Goal: Navigation & Orientation: Find specific page/section

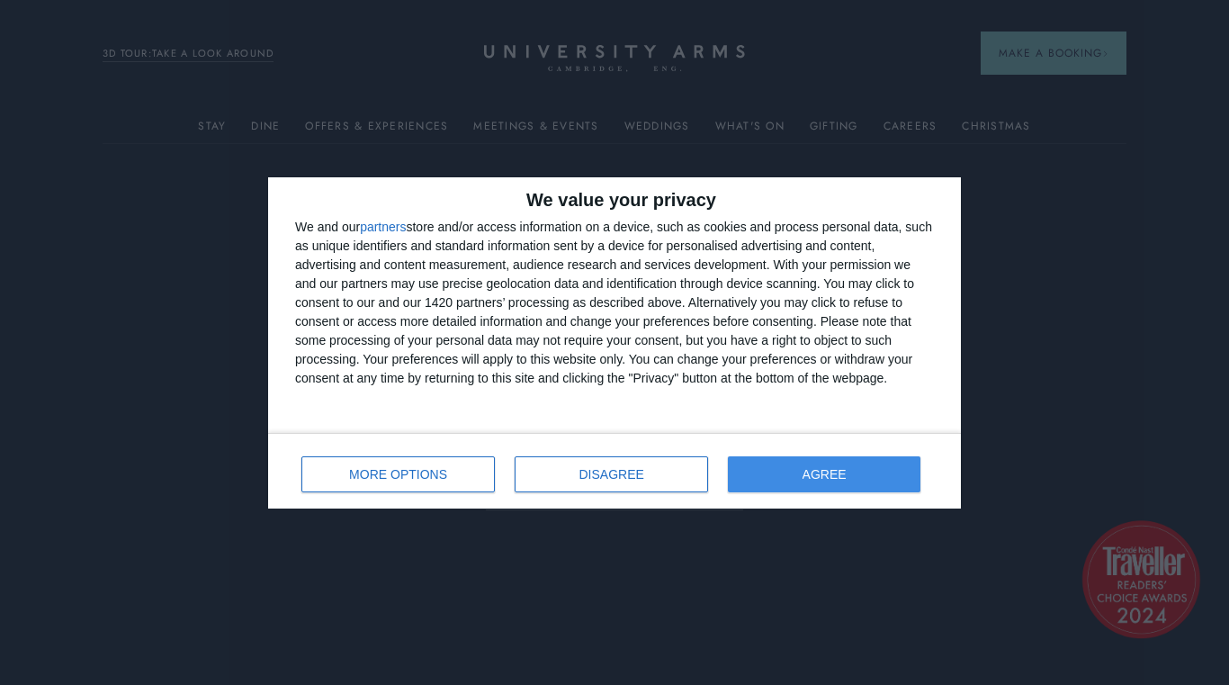
click at [852, 473] on button "AGREE" at bounding box center [824, 474] width 193 height 36
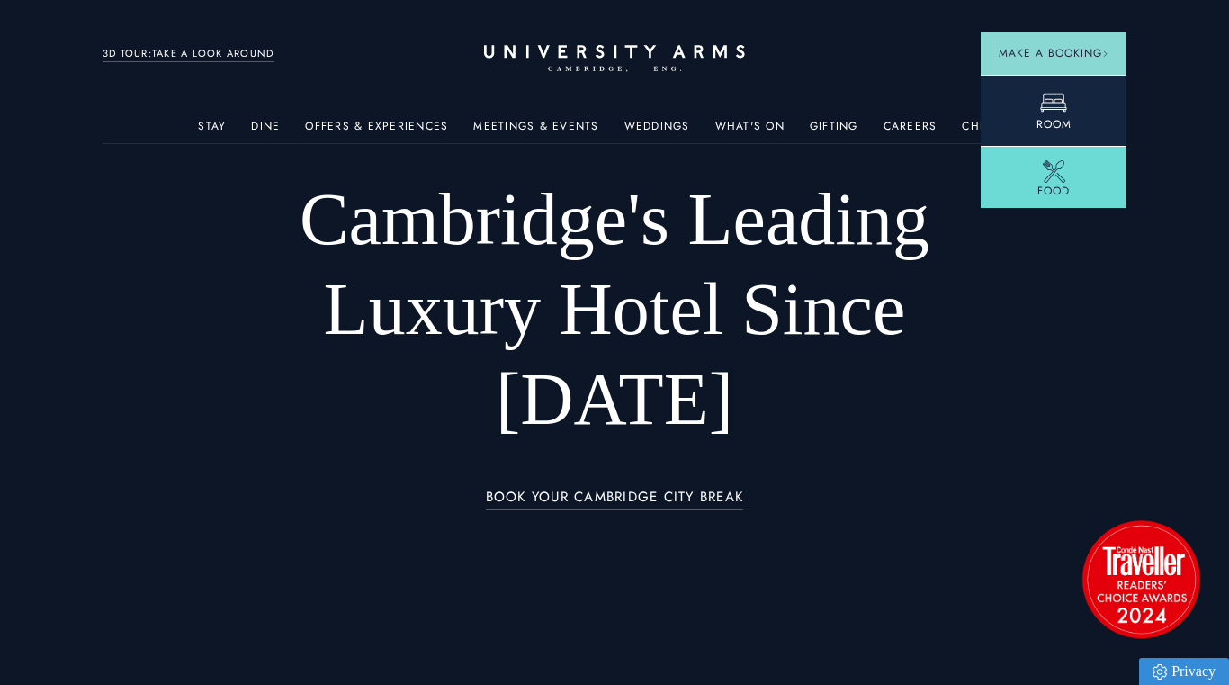
click at [1034, 99] on link "Room" at bounding box center [1054, 110] width 146 height 71
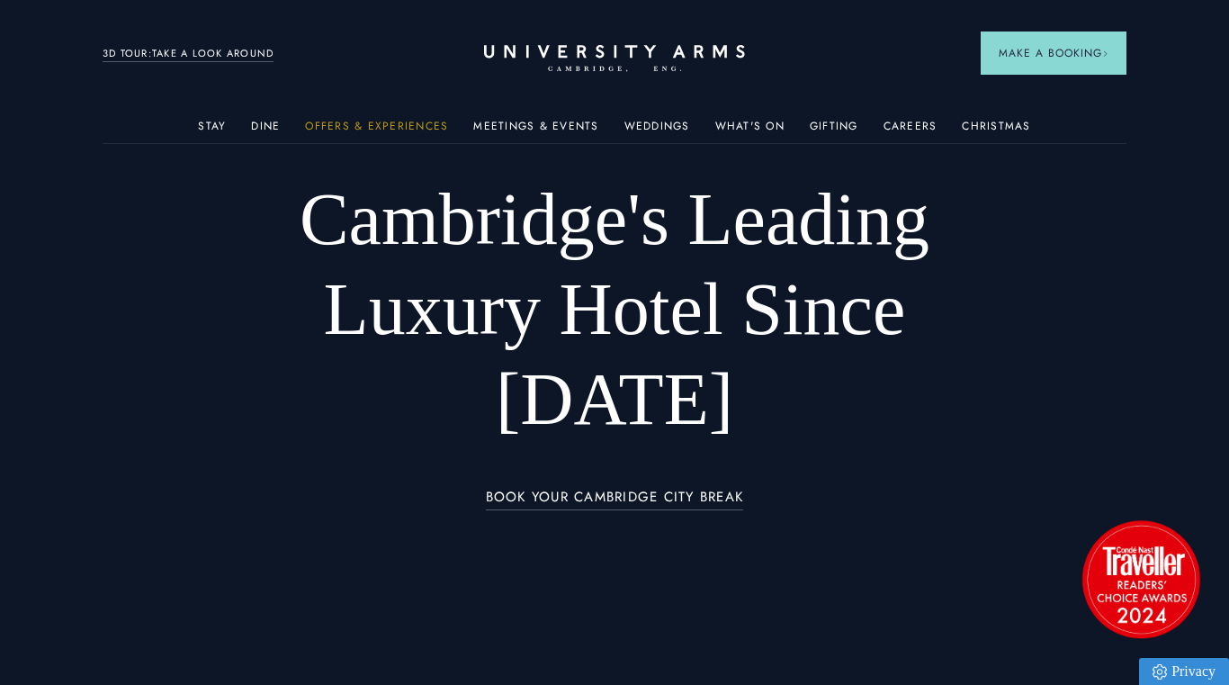
click at [382, 128] on link "Offers & Experiences" at bounding box center [376, 131] width 143 height 23
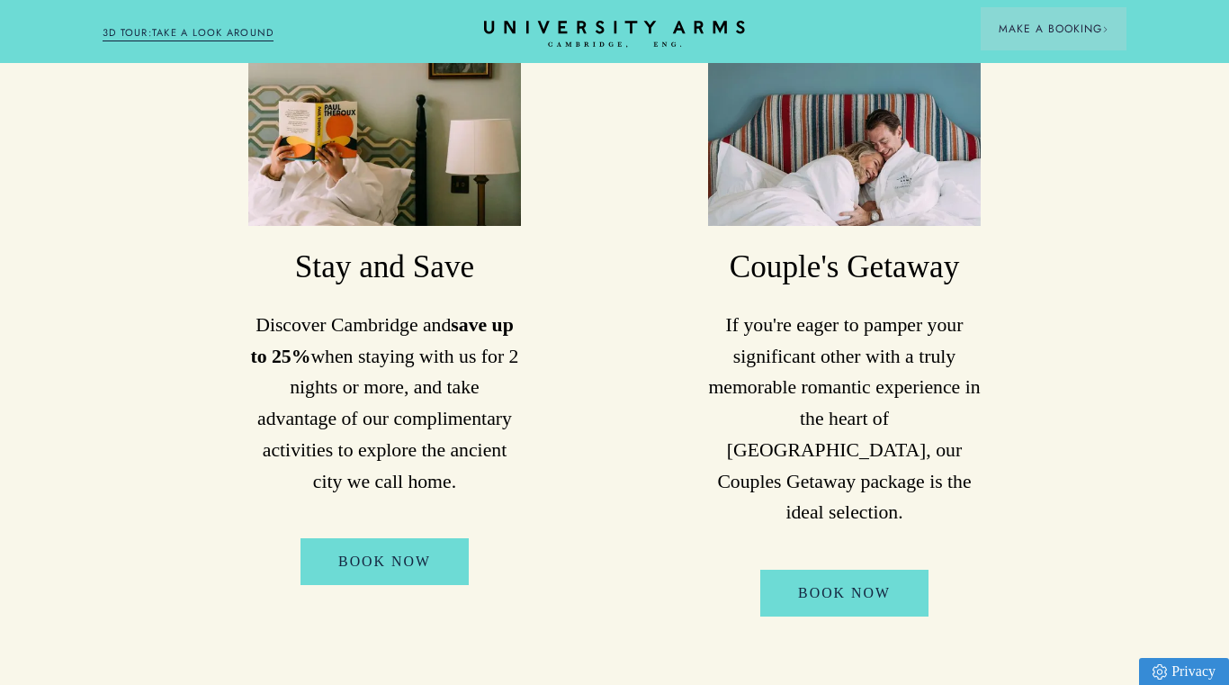
scroll to position [1081, 0]
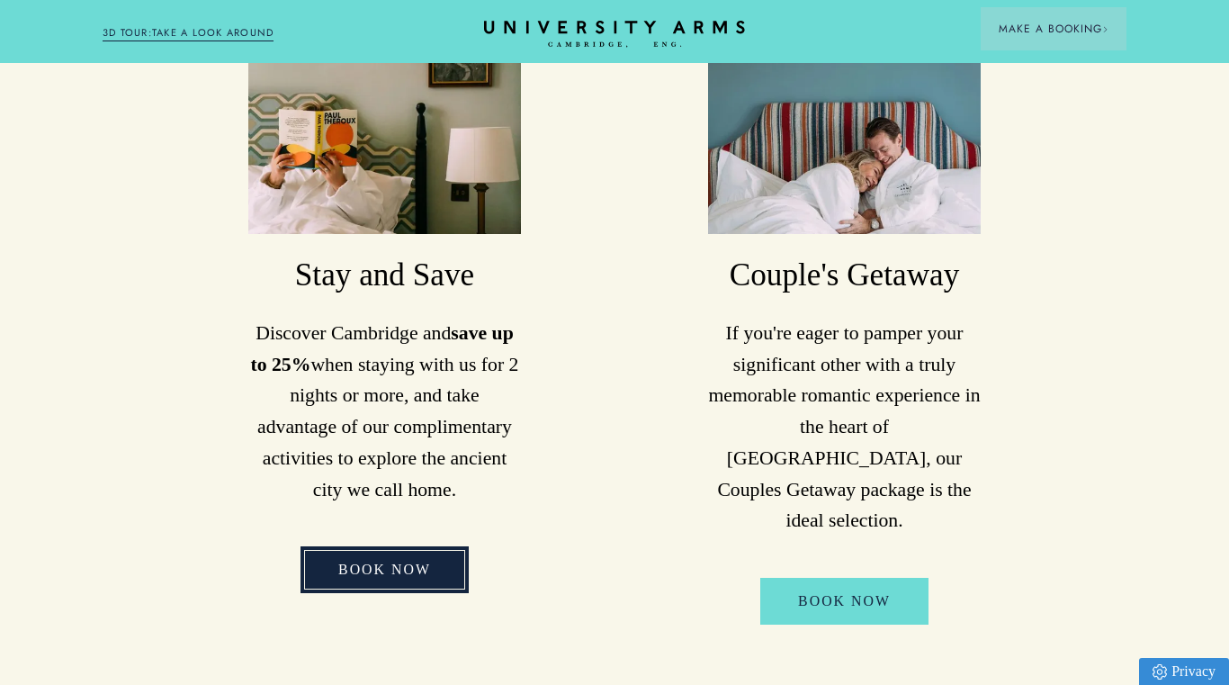
click at [374, 546] on link "Book Now" at bounding box center [385, 569] width 168 height 46
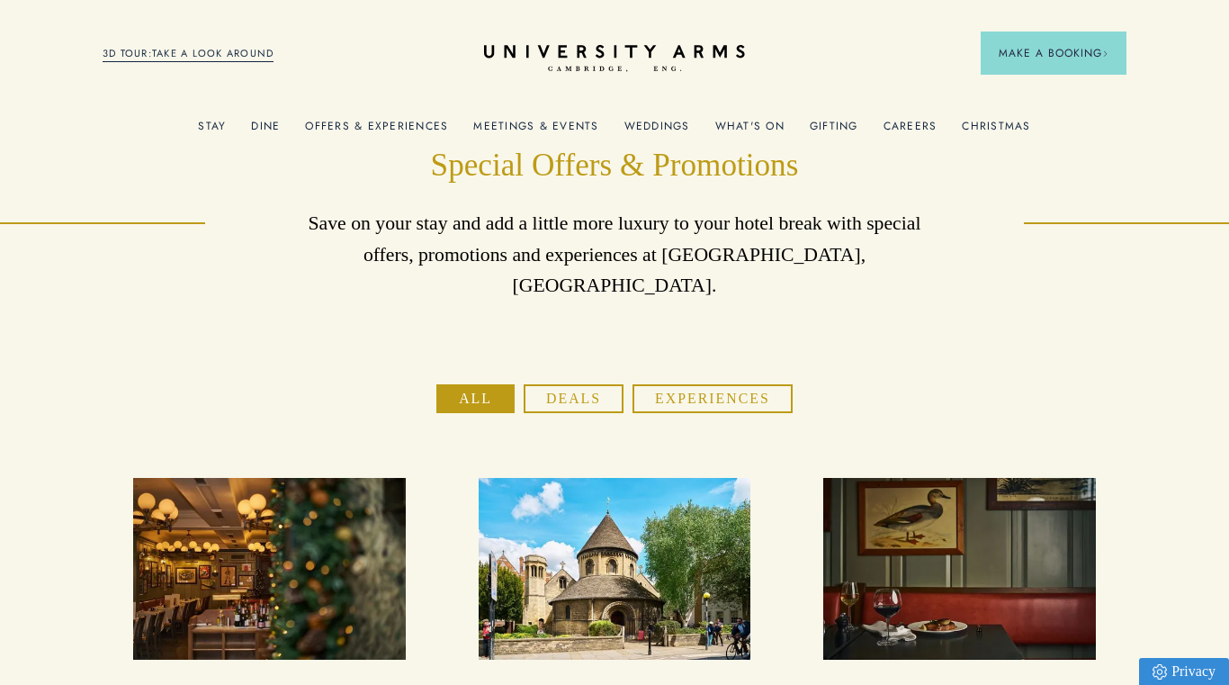
scroll to position [0, 0]
click at [659, 120] on link "Weddings" at bounding box center [658, 131] width 66 height 23
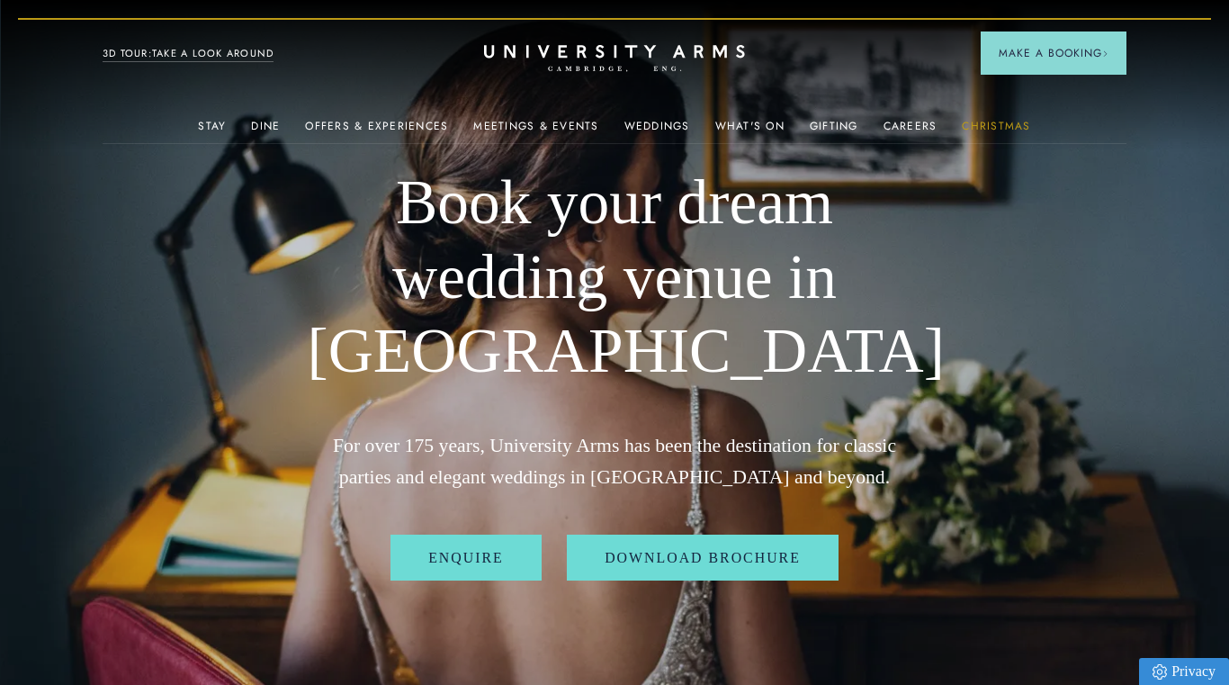
click at [1000, 122] on link "Christmas" at bounding box center [996, 131] width 68 height 23
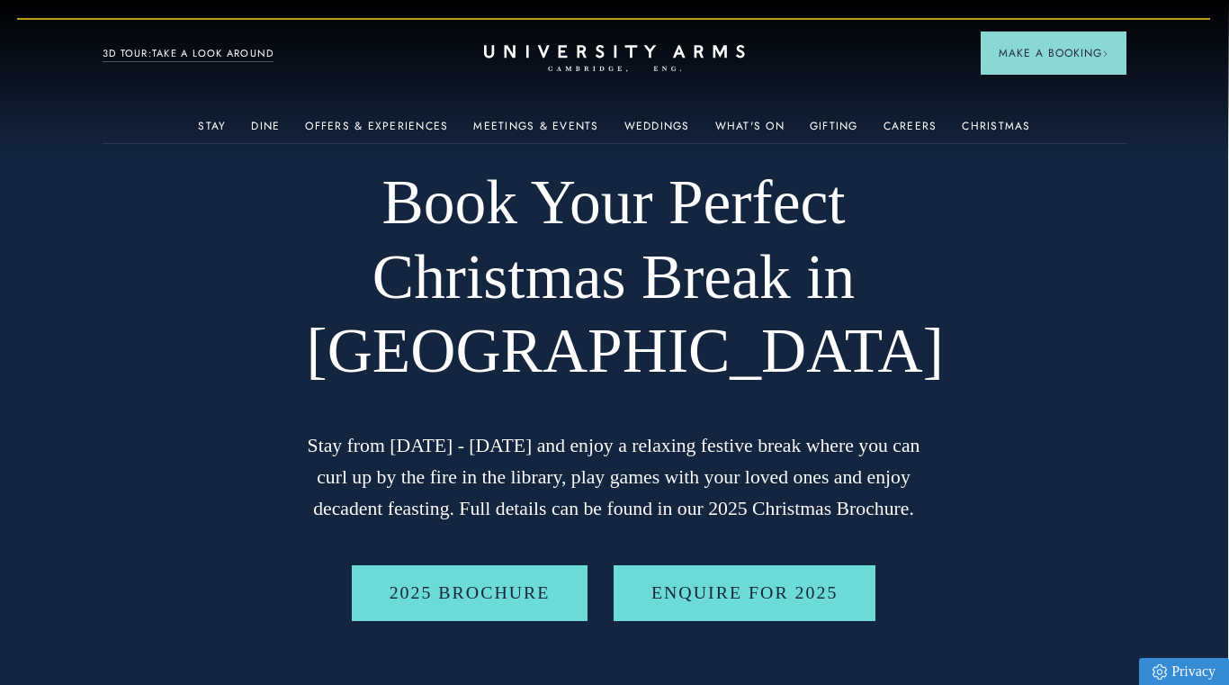
scroll to position [0, 1]
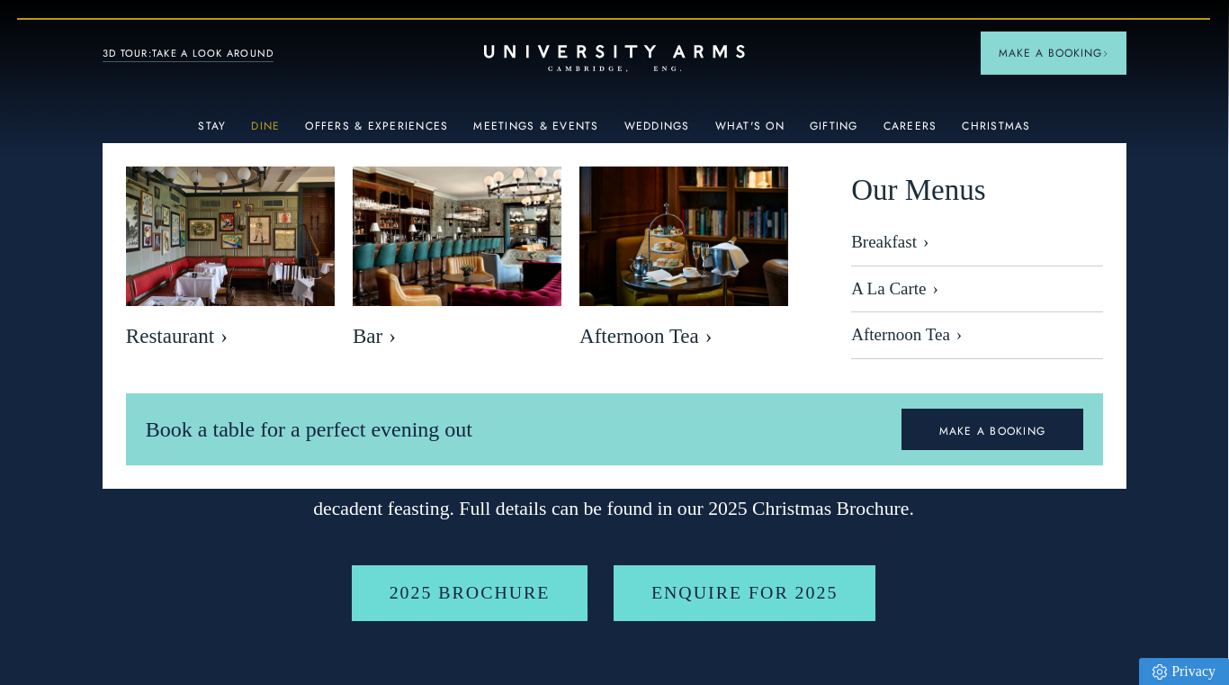
click at [280, 125] on link "Dine" at bounding box center [265, 131] width 29 height 23
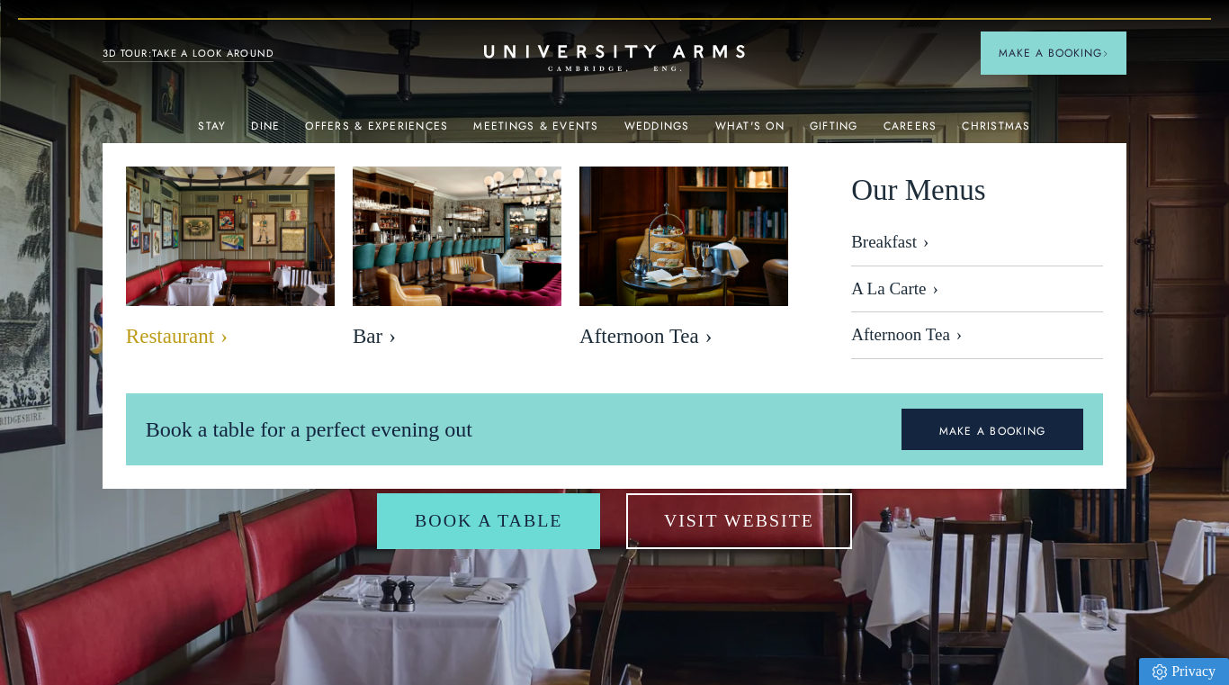
click at [260, 266] on img at bounding box center [230, 236] width 240 height 160
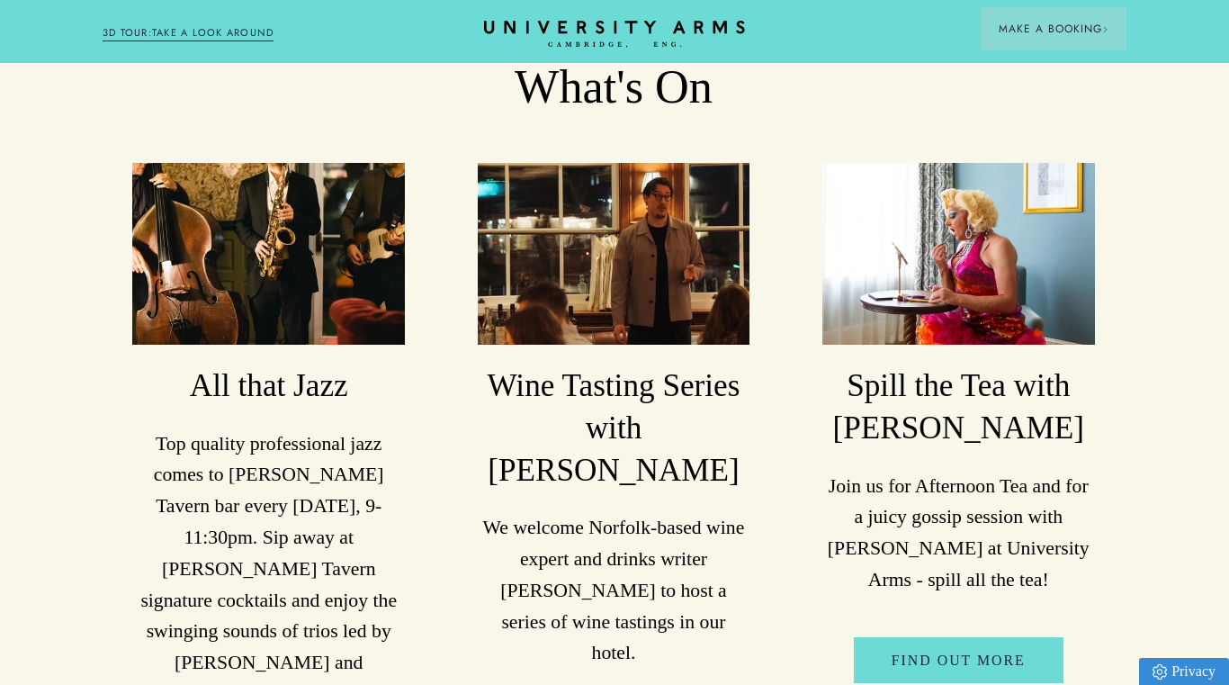
scroll to position [3200, 1]
